Goal: Information Seeking & Learning: Compare options

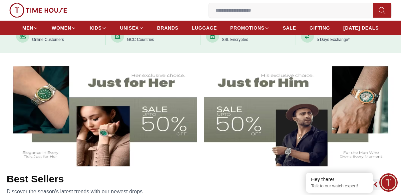
scroll to position [177, 0]
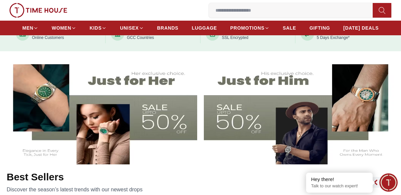
click at [259, 99] on img at bounding box center [300, 111] width 192 height 107
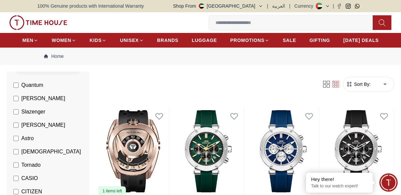
scroll to position [86, 0]
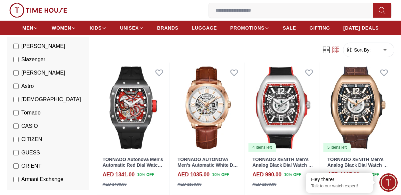
scroll to position [44, 0]
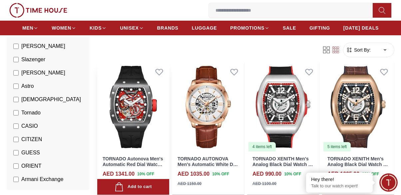
click at [140, 104] on img at bounding box center [133, 107] width 72 height 90
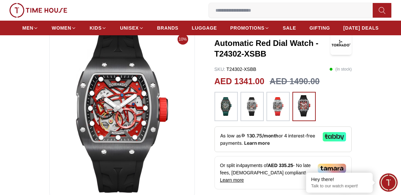
click at [250, 106] on img at bounding box center [252, 106] width 17 height 23
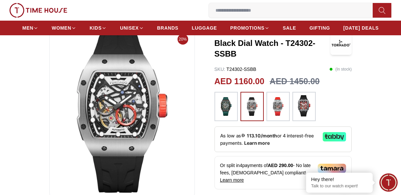
click at [307, 107] on img at bounding box center [304, 105] width 17 height 21
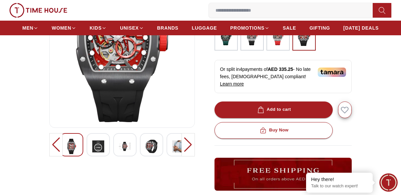
scroll to position [131, 0]
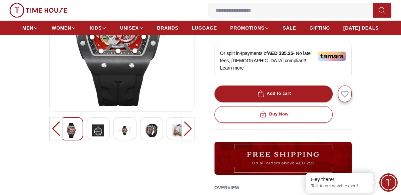
click at [149, 132] on img at bounding box center [152, 130] width 12 height 15
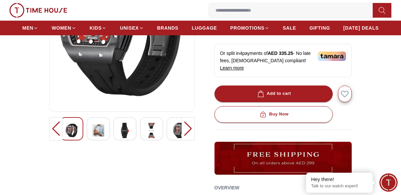
click at [122, 137] on img at bounding box center [125, 130] width 12 height 15
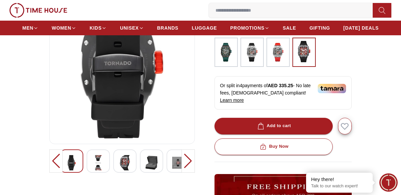
scroll to position [101, 0]
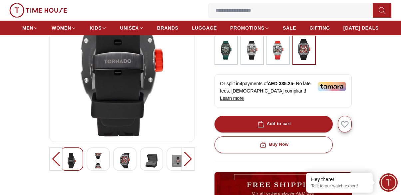
click at [101, 161] on img at bounding box center [98, 160] width 12 height 15
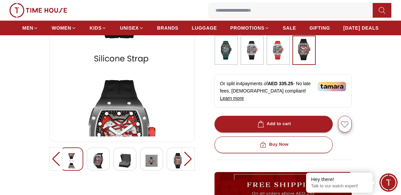
click at [126, 161] on img at bounding box center [125, 160] width 12 height 15
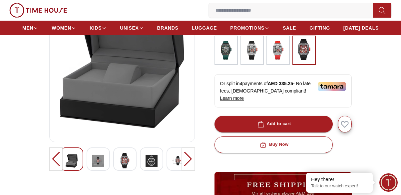
click at [129, 163] on img at bounding box center [125, 160] width 12 height 15
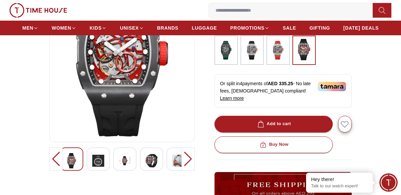
click at [149, 162] on img at bounding box center [152, 160] width 12 height 15
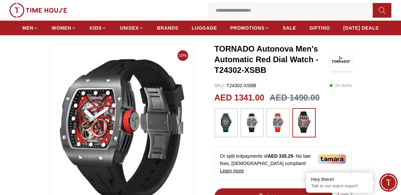
scroll to position [24, 0]
